Goal: Task Accomplishment & Management: Complete application form

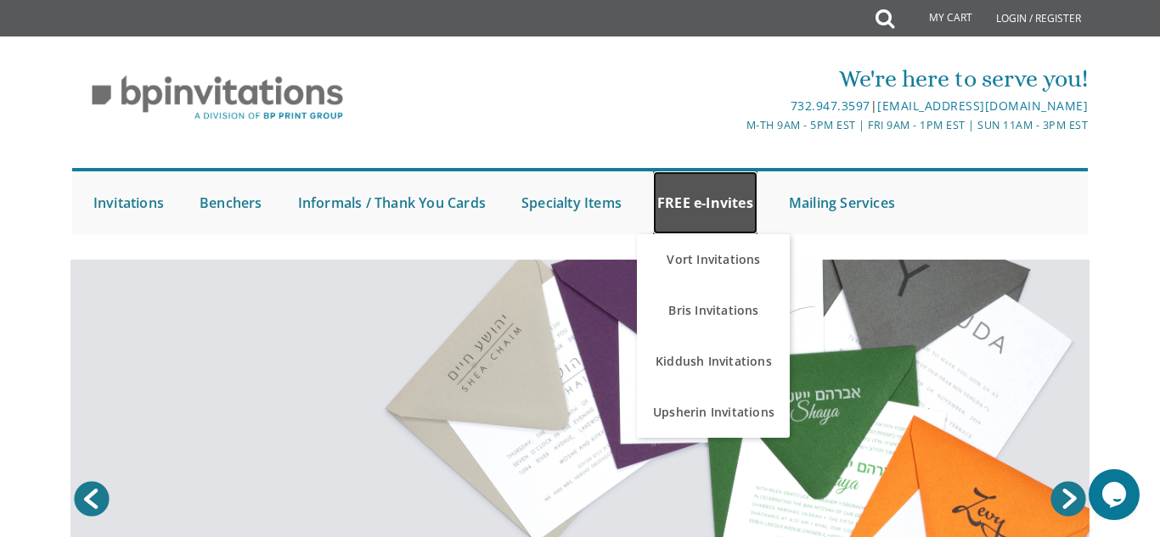
click at [713, 209] on link "FREE e-Invites" at bounding box center [705, 203] width 104 height 63
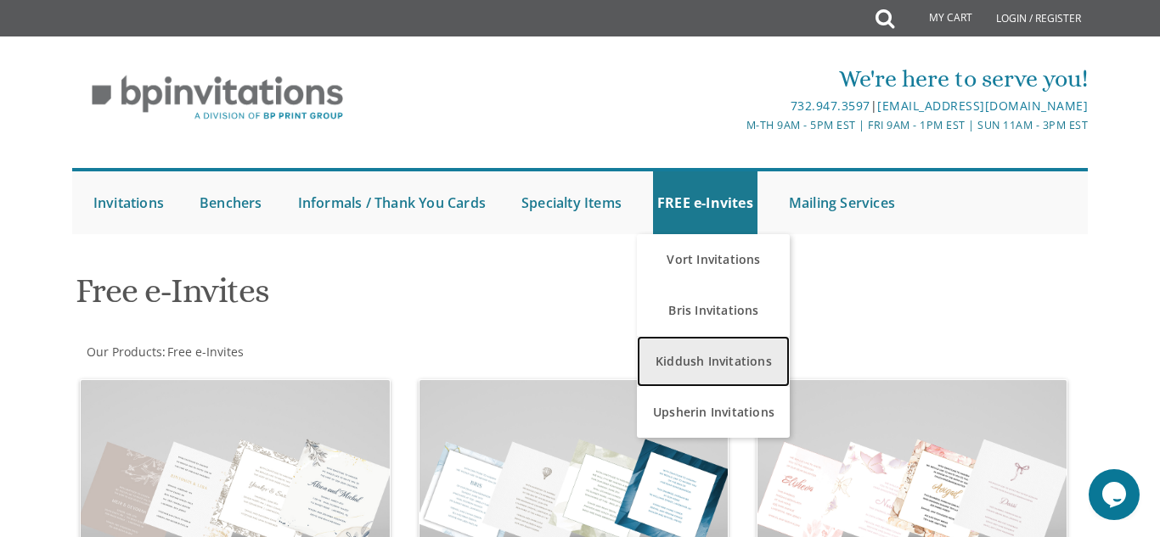
click at [717, 359] on link "Kiddush Invitations" at bounding box center [713, 361] width 153 height 51
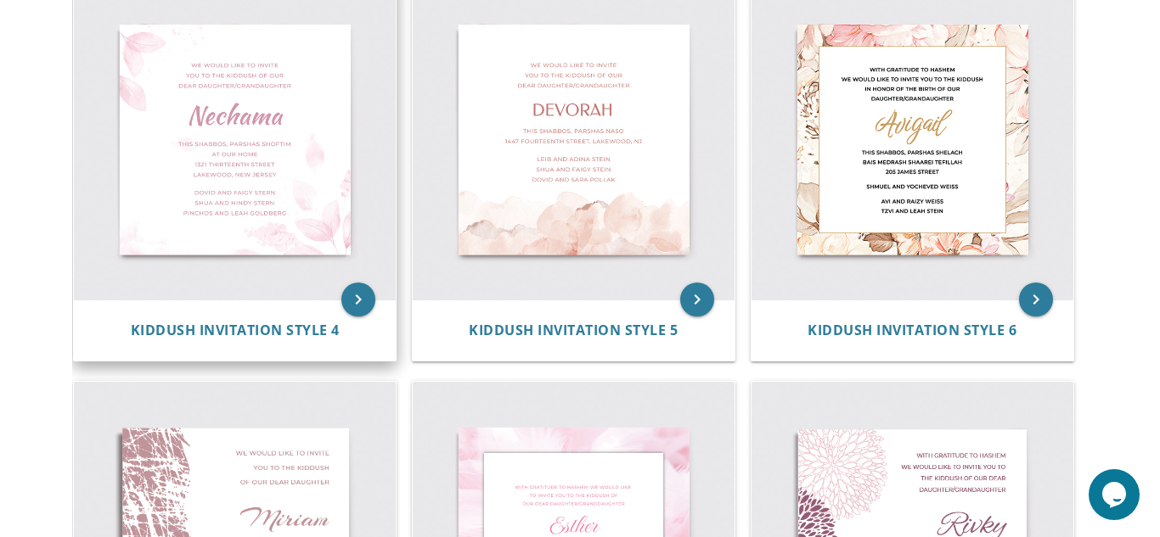
scroll to position [791, 0]
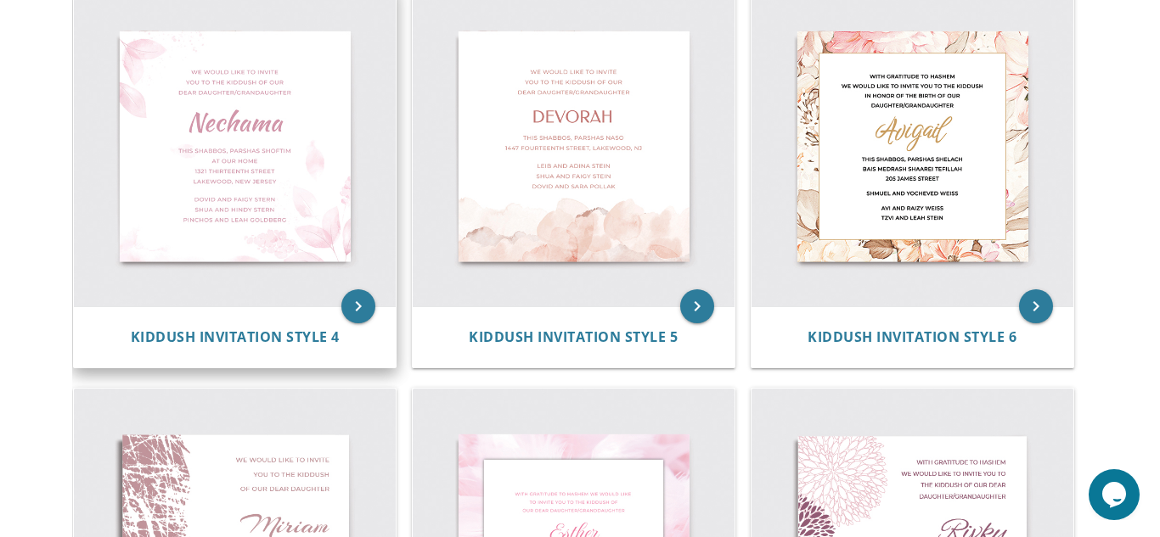
click at [282, 187] on img at bounding box center [235, 147] width 322 height 322
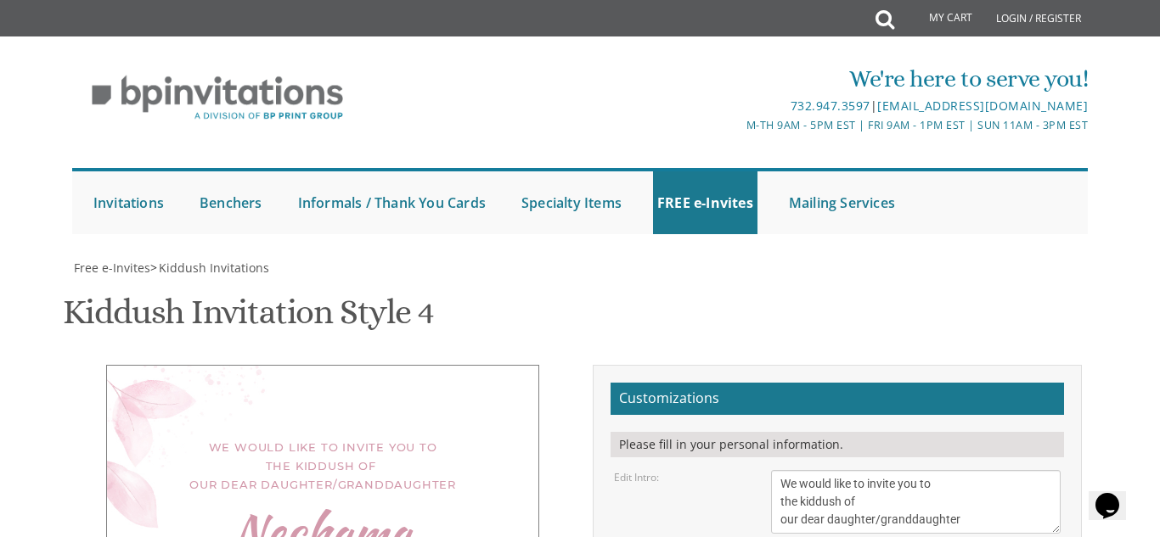
click at [975, 470] on textarea "We would like to invite you to the kiddush of our dear daughter/granddaughter" at bounding box center [916, 502] width 290 height 64
click at [779, 470] on textarea "We would like to invite you to the kiddush of our dear daughter/granddaughter" at bounding box center [916, 502] width 290 height 64
click at [858, 470] on textarea "We would like to invite you to the kiddush of our dear daughter/granddaughter" at bounding box center [916, 502] width 290 height 64
click at [822, 470] on textarea "We would like to invite you to the kiddush of our dear daughter/granddaughter" at bounding box center [916, 502] width 290 height 64
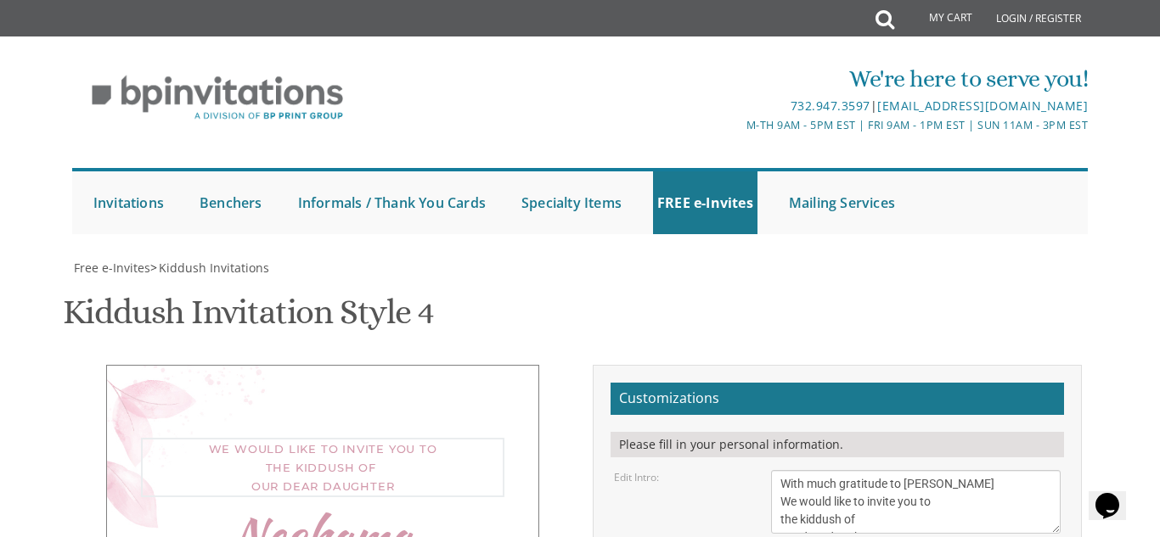
click at [841, 470] on textarea "We would like to invite you to the kiddush of our dear daughter/granddaughter" at bounding box center [916, 502] width 290 height 64
type textarea "With tremendous gratitude to Hashem We would like to invite you to the kiddush …"
select select "60px"
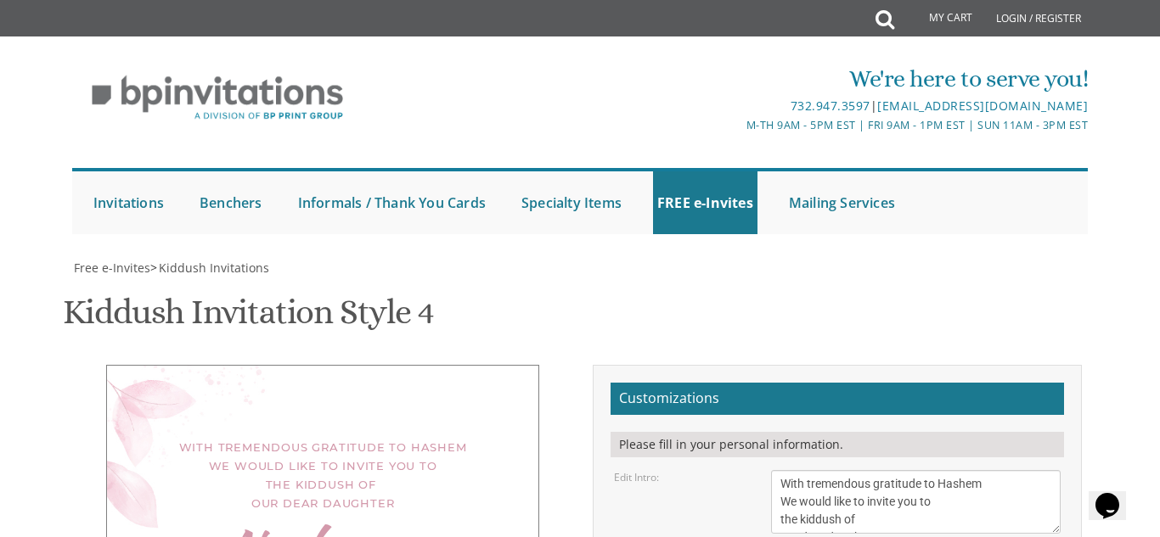
type textarea "N"
type textarea "Sarah Yehudis"
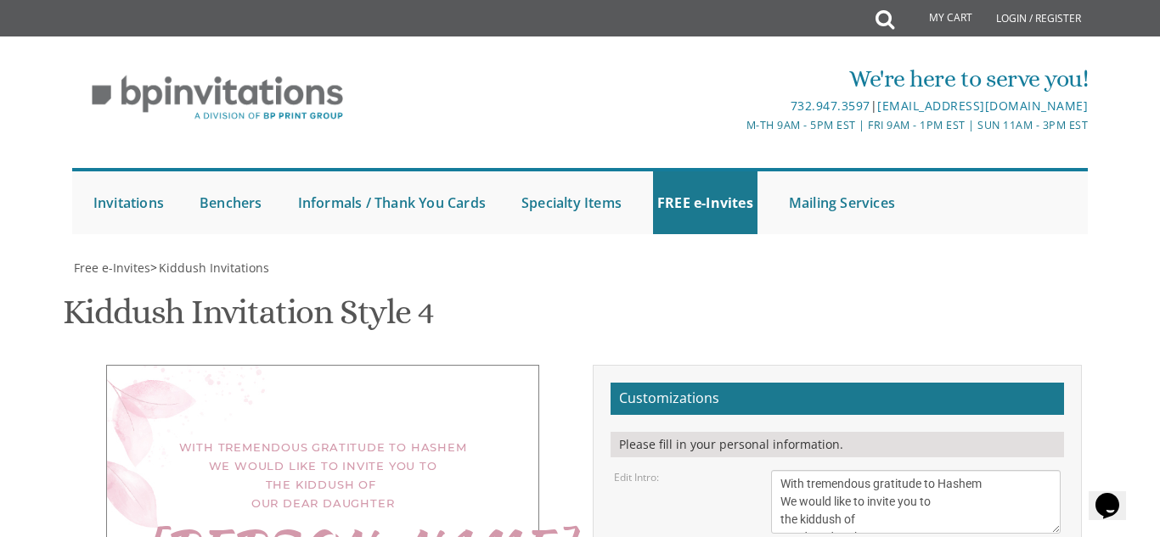
drag, startPoint x: 920, startPoint y: 509, endPoint x: 740, endPoint y: 489, distance: 182.0
type textarea "This Shabbos, at our home 124 Ma'alot Dafna Apt 6 11:30"
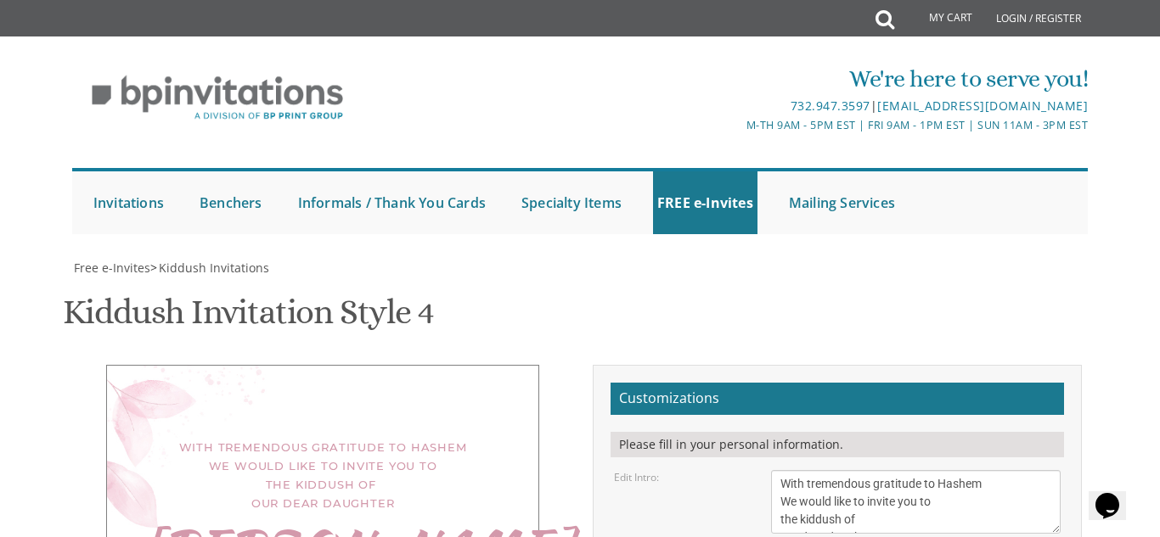
drag, startPoint x: 937, startPoint y: 448, endPoint x: 716, endPoint y: 400, distance: 226.8
type textarea "s"
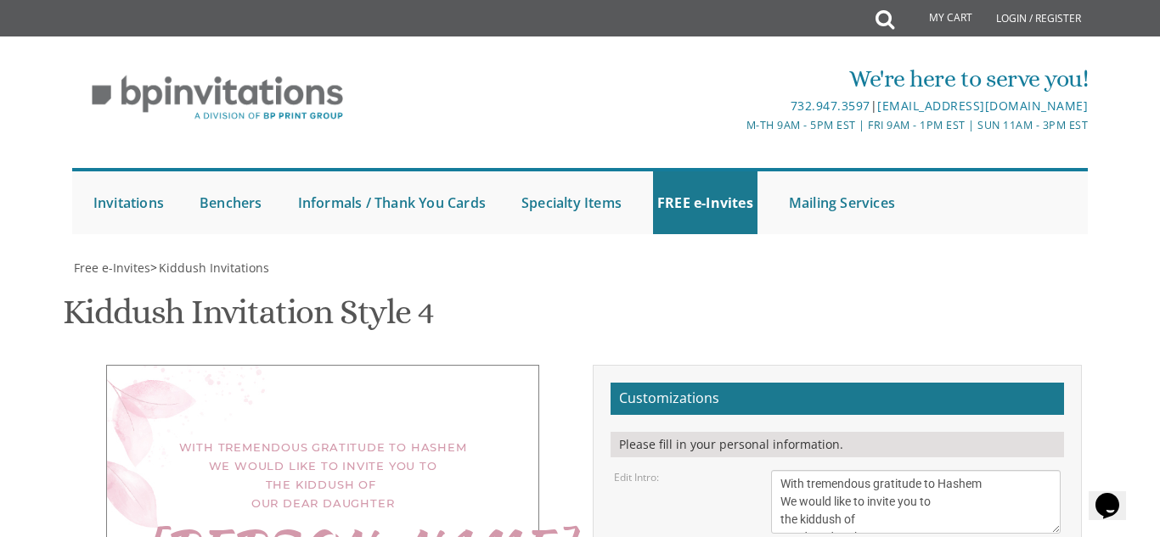
scroll to position [433, 0]
type textarea "Shmuli & Chaya Bergman"
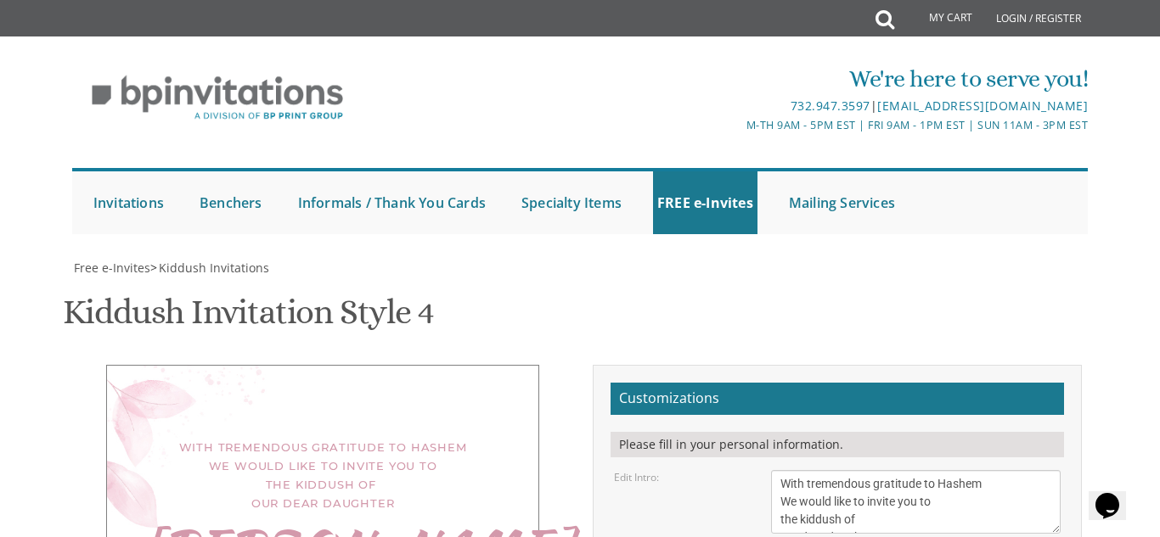
scroll to position [0, 0]
type textarea "This Shabbos, at our home 124/6 Ma'alot Dafna 11:30"
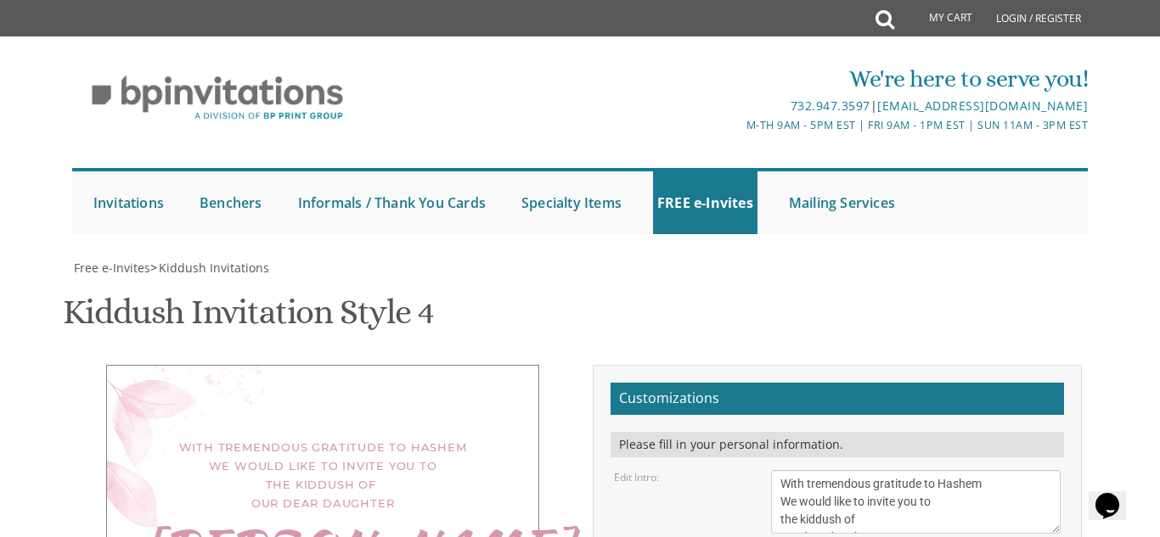
type textarea "R' Shmuli & Chaya Bergman"
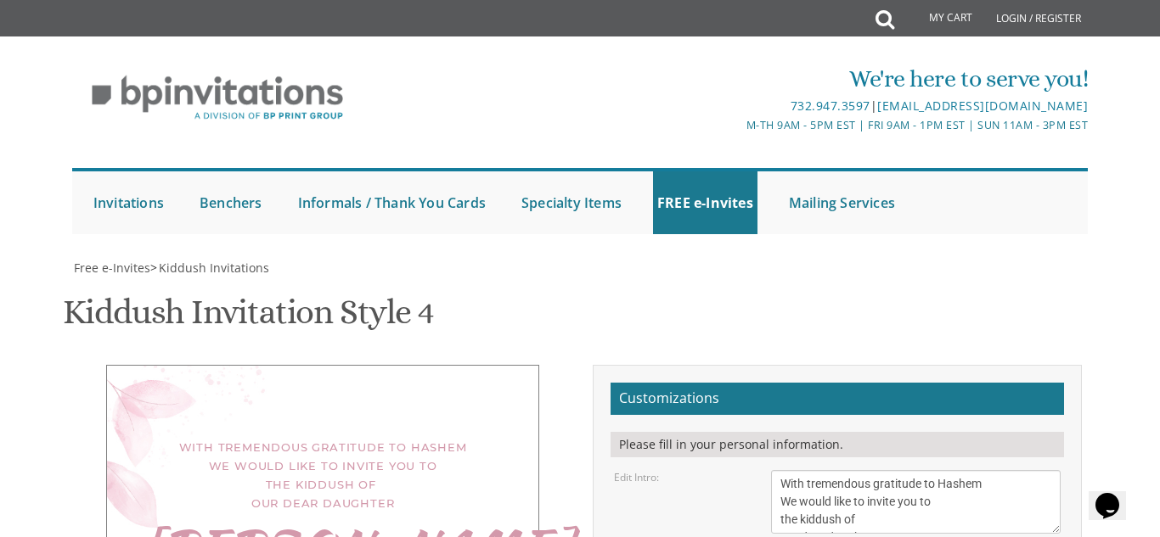
type input "cneuberg18@gmail.com"
type textarea "Shmuli & Chaya Bergman"
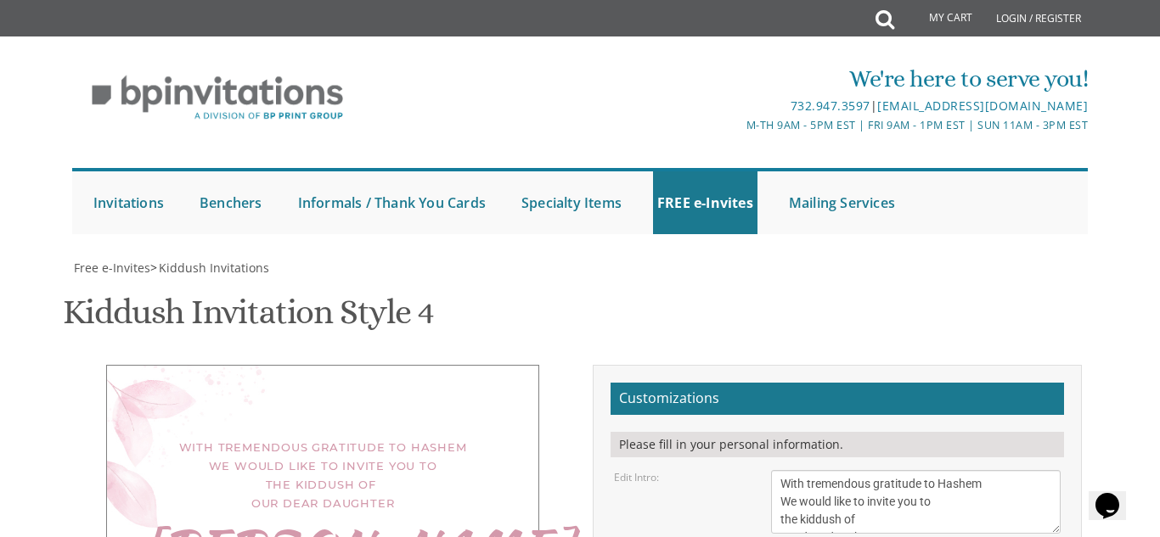
scroll to position [385, 0]
select select "60px"
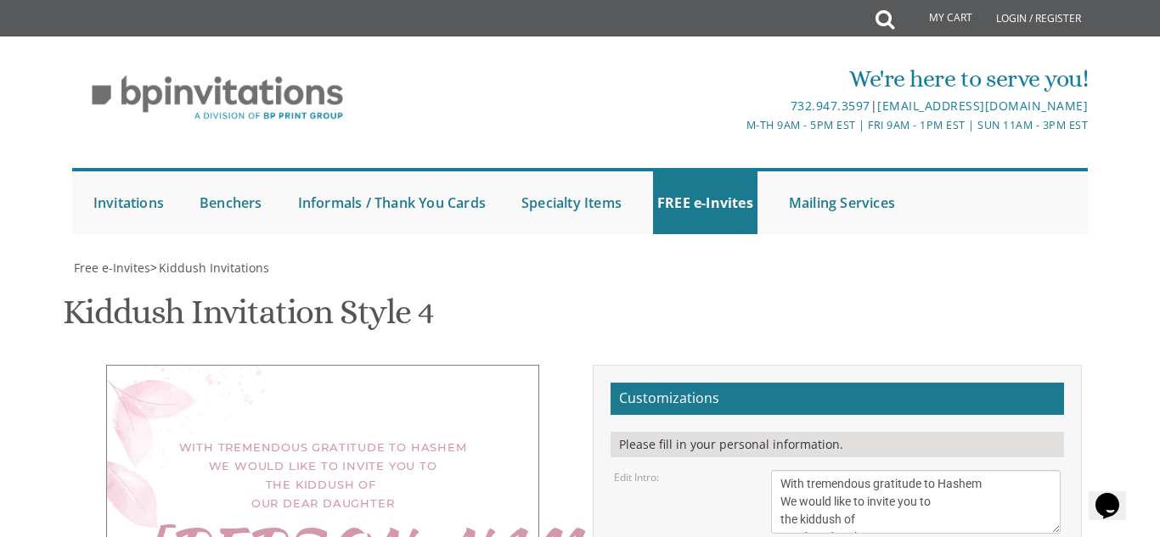
click at [964, 470] on textarea "We would like to invite you to the kiddush of our dear daughter/granddaughter" at bounding box center [916, 502] width 290 height 64
click at [911, 470] on textarea "We would like to invite you to the kiddush of our dear daughter/granddaughter" at bounding box center [916, 502] width 290 height 64
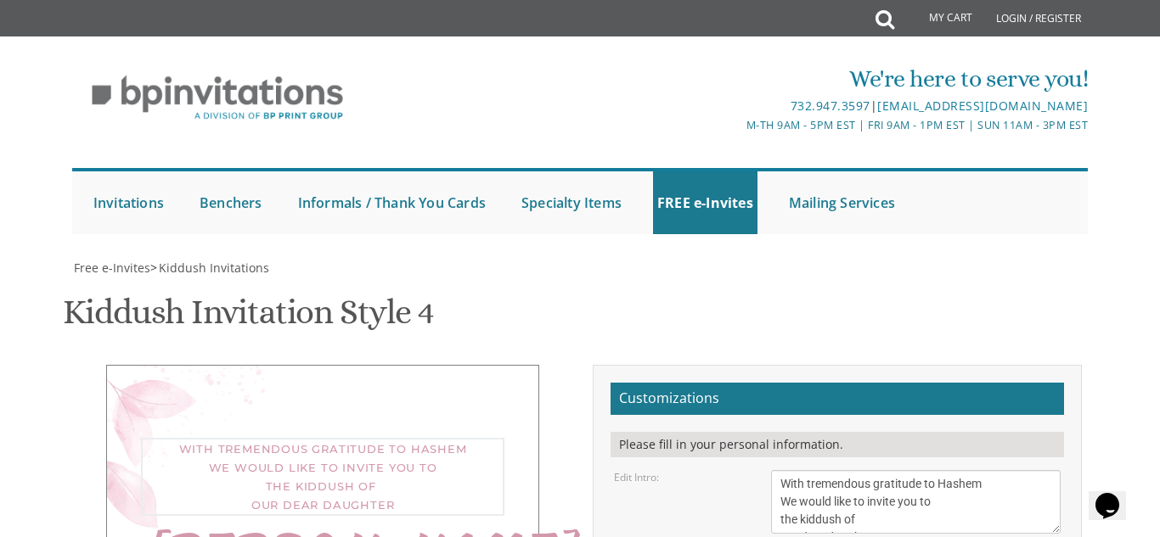
drag, startPoint x: 895, startPoint y: 135, endPoint x: 762, endPoint y: 30, distance: 169.9
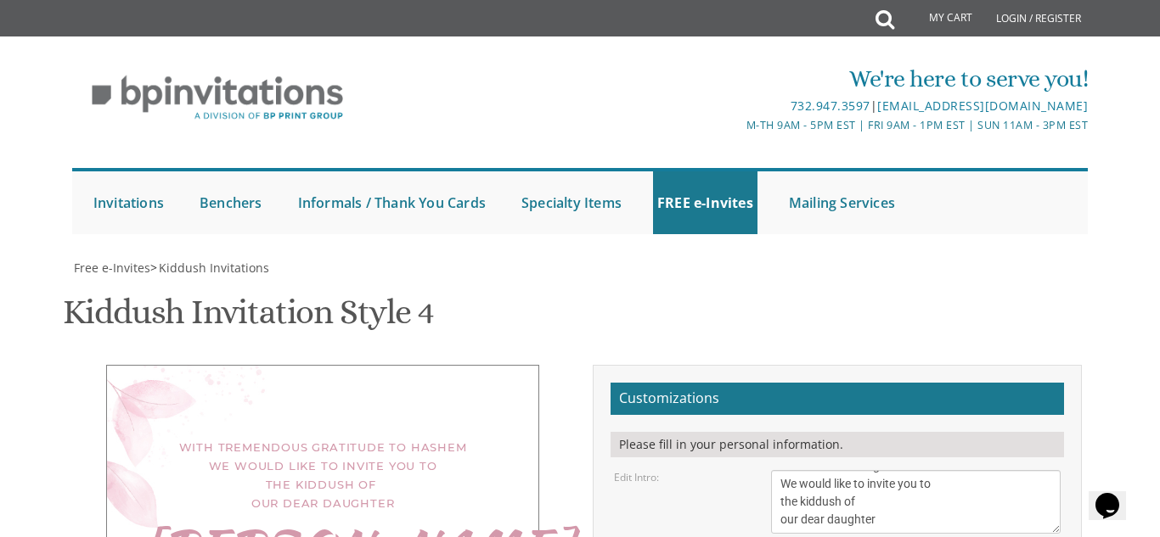
scroll to position [307, 0]
drag, startPoint x: 829, startPoint y: 402, endPoint x: 774, endPoint y: 329, distance: 90.9
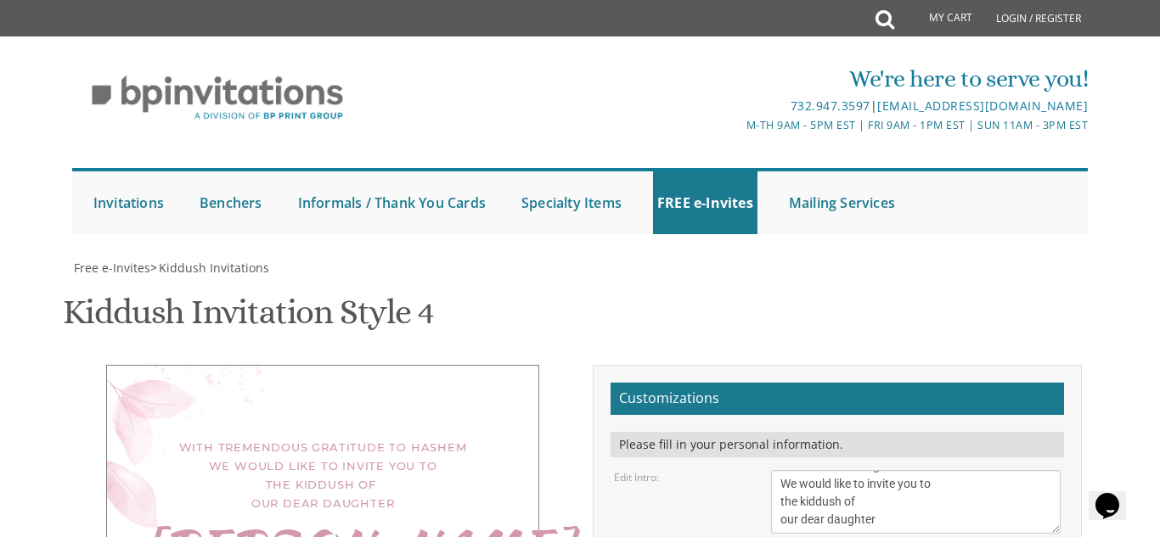
type textarea "This Shabbos, פרשת כי תצא at our home 124/6 Ma'alot Dafna 11:30"
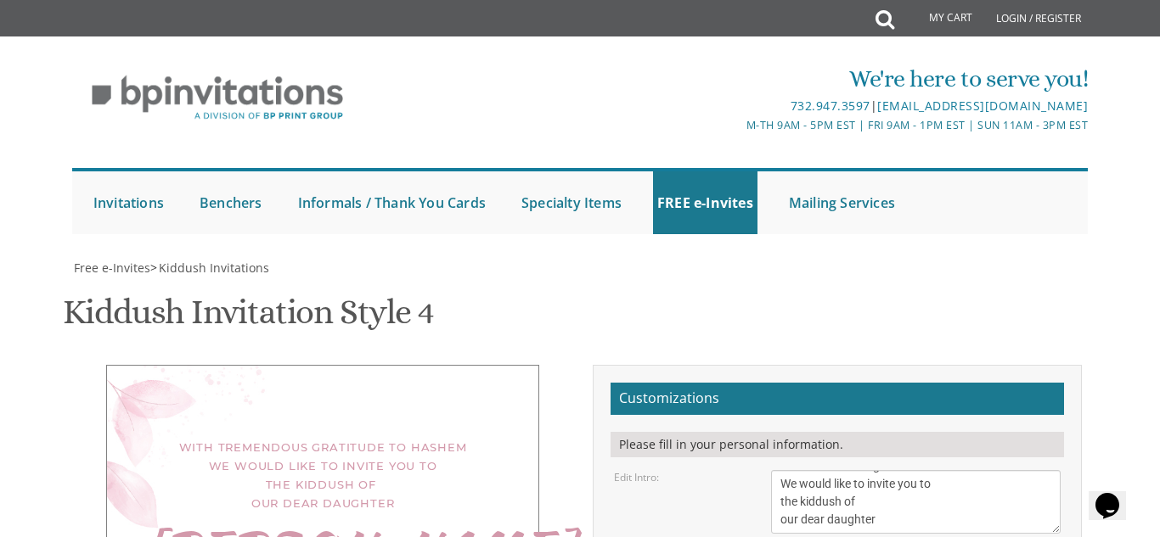
scroll to position [0, 0]
click at [779, 470] on textarea "We would like to invite you to the kiddush of our dear daughter/granddaughter" at bounding box center [916, 502] width 290 height 64
click at [787, 470] on textarea "We would like to invite you to the kiddush of our dear daughter/granddaughter" at bounding box center [916, 502] width 290 height 64
type textarea "ברב שבח והודאה להקב"ה With tremendous gratitude to Hashem We would like to invi…"
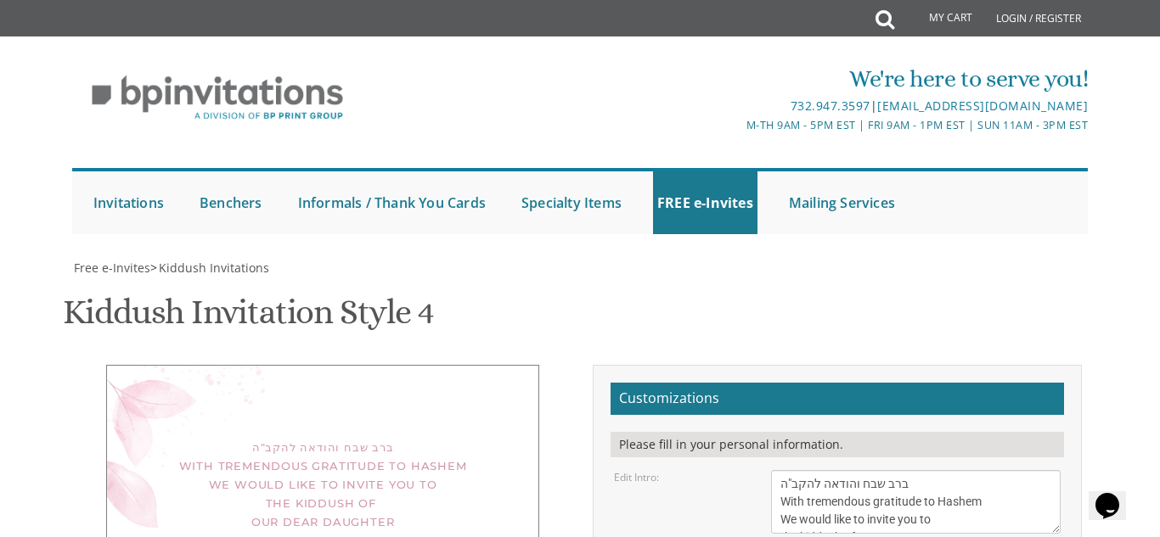
scroll to position [335, 0]
type textarea "R' Shmuli & Chaya Bergman"
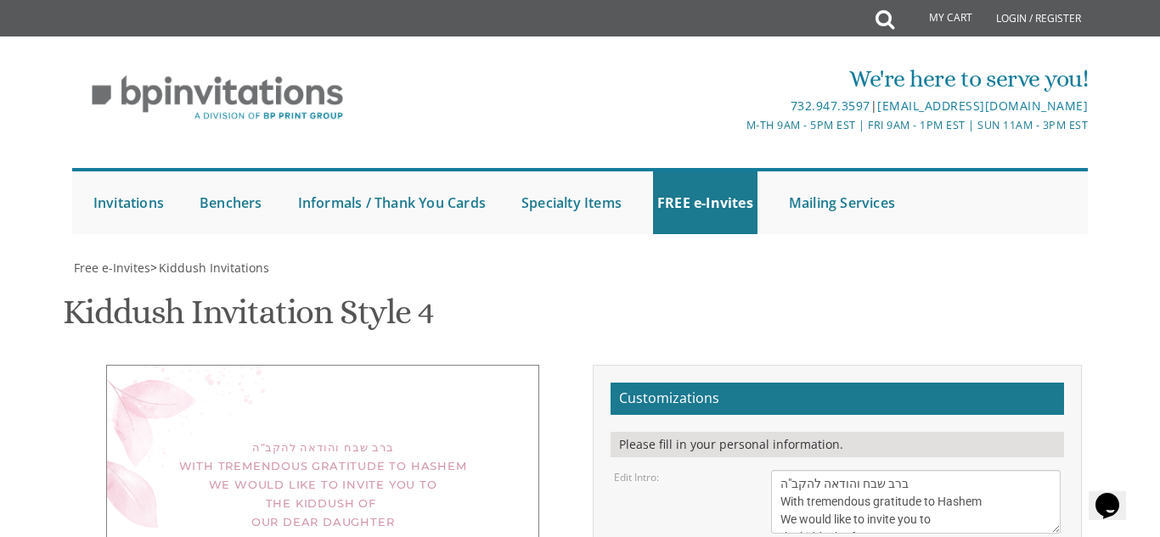
type textarea "This Shabbos, פרשת כי תצא at our home 124/6 Ma'alot Dafna Men only 11:30"
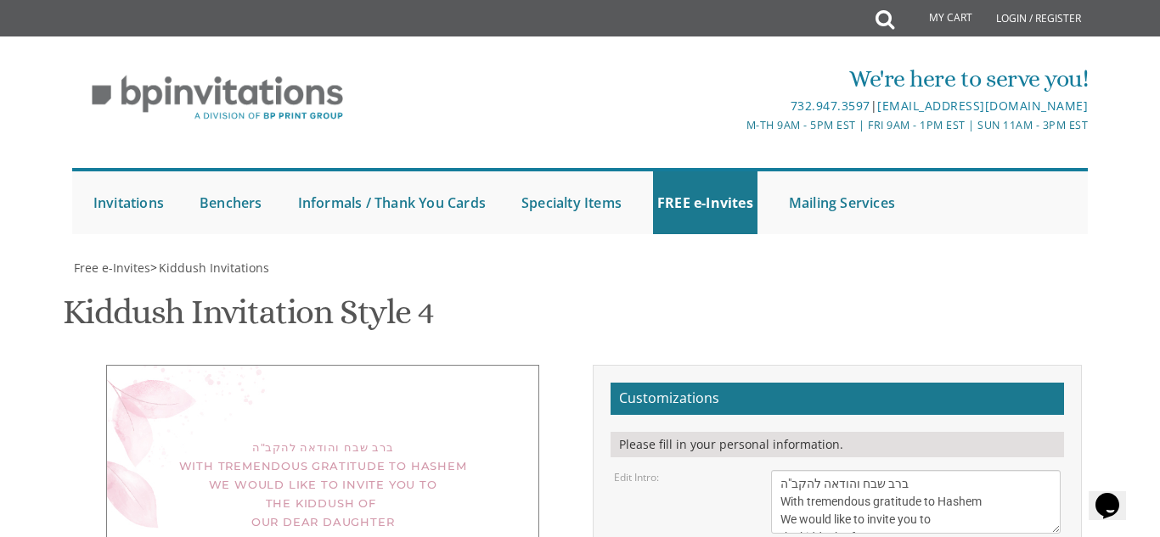
click at [945, 470] on textarea "We would like to invite you to the kiddush of our dear daughter/granddaughter" at bounding box center [916, 502] width 290 height 64
click at [920, 470] on textarea "We would like to invite you to the kiddush of our dear daughter/granddaughter" at bounding box center [916, 502] width 290 height 64
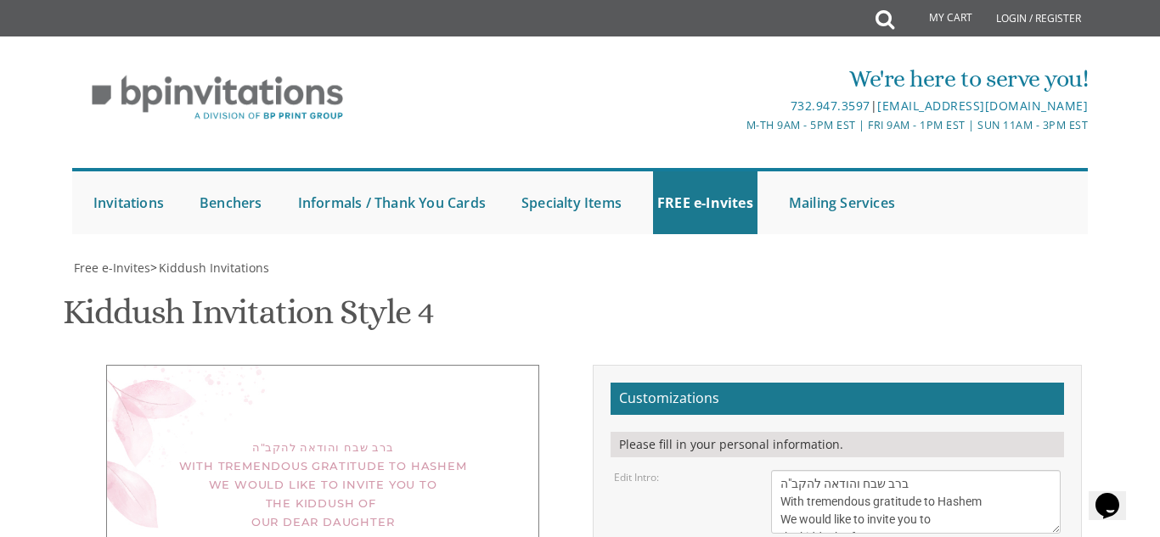
type textarea "Shmuli & Chaya Bergman"
select select "70px"
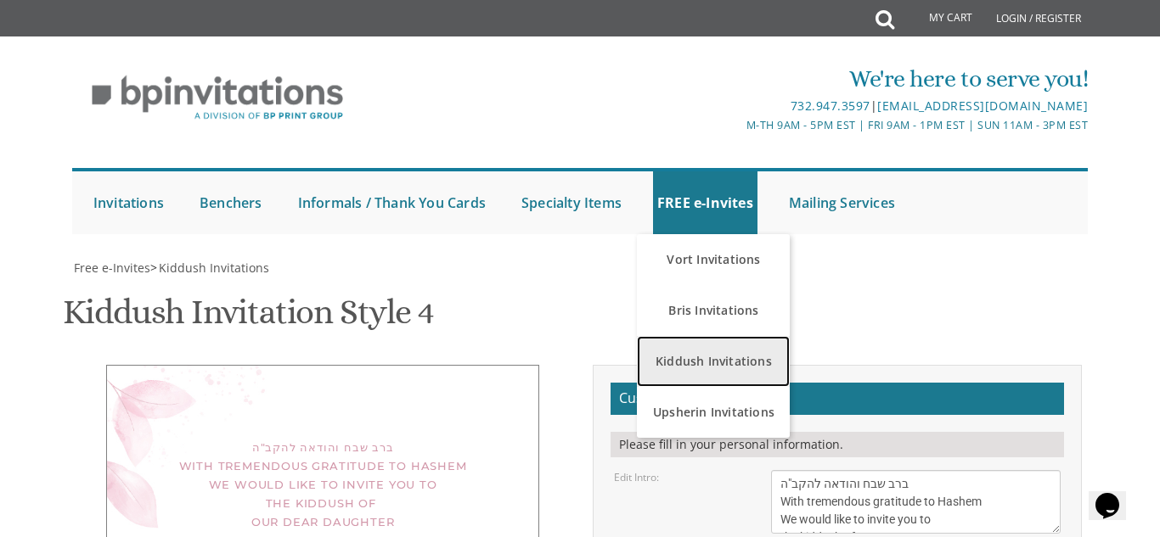
click at [682, 365] on link "Kiddush Invitations" at bounding box center [713, 361] width 153 height 51
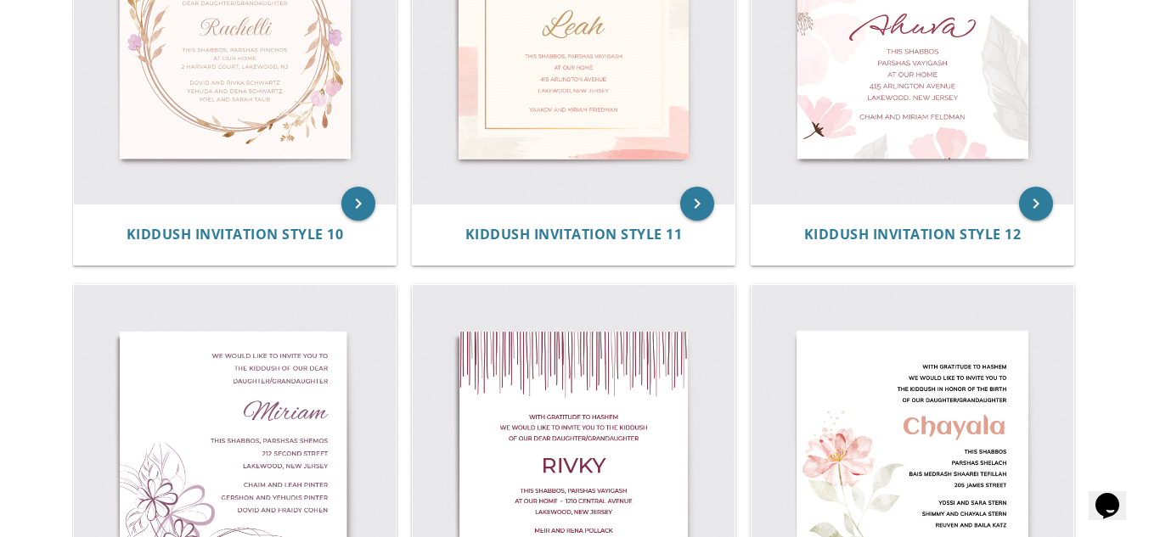
scroll to position [1716, 0]
